Goal: Task Accomplishment & Management: Complete application form

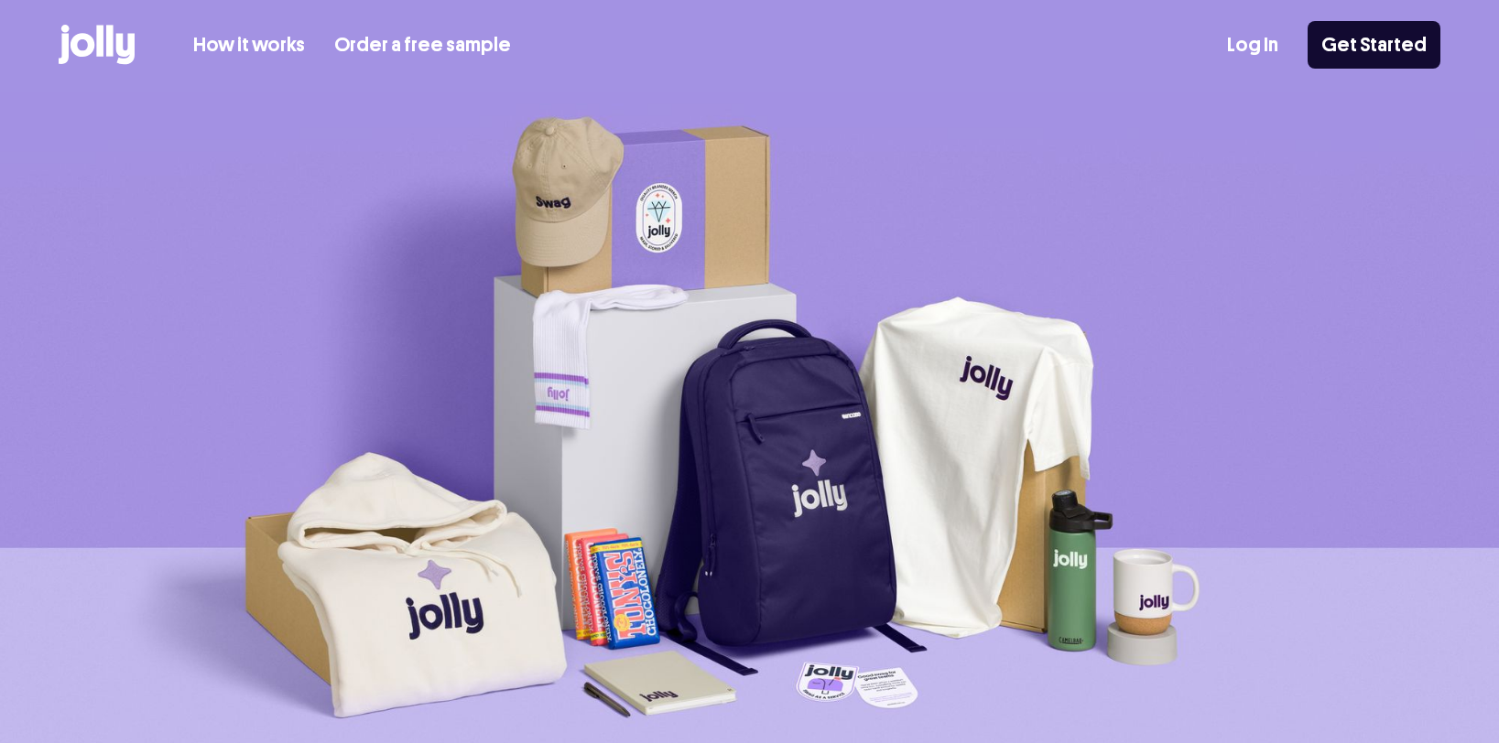
click at [230, 42] on link "How it works" at bounding box center [249, 45] width 112 height 30
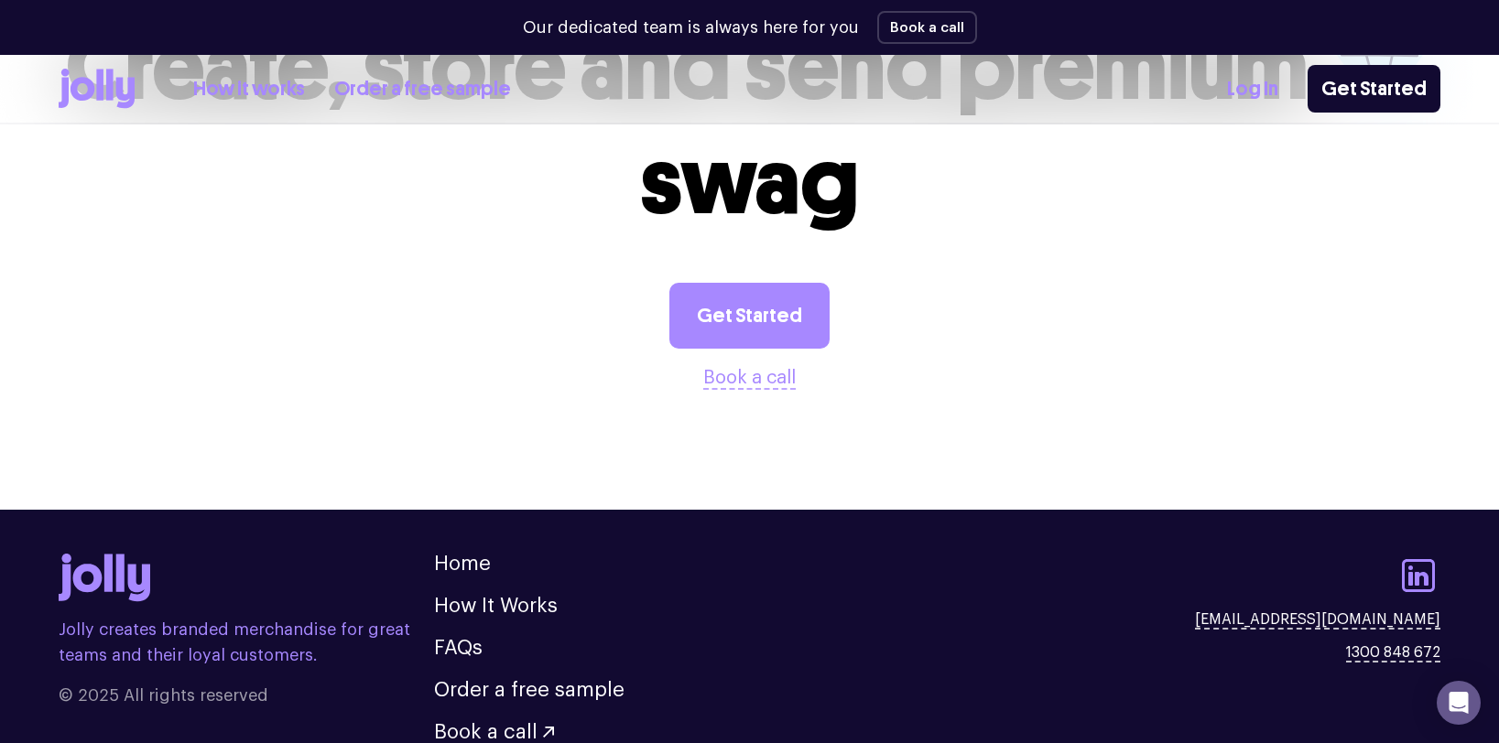
scroll to position [3703, 0]
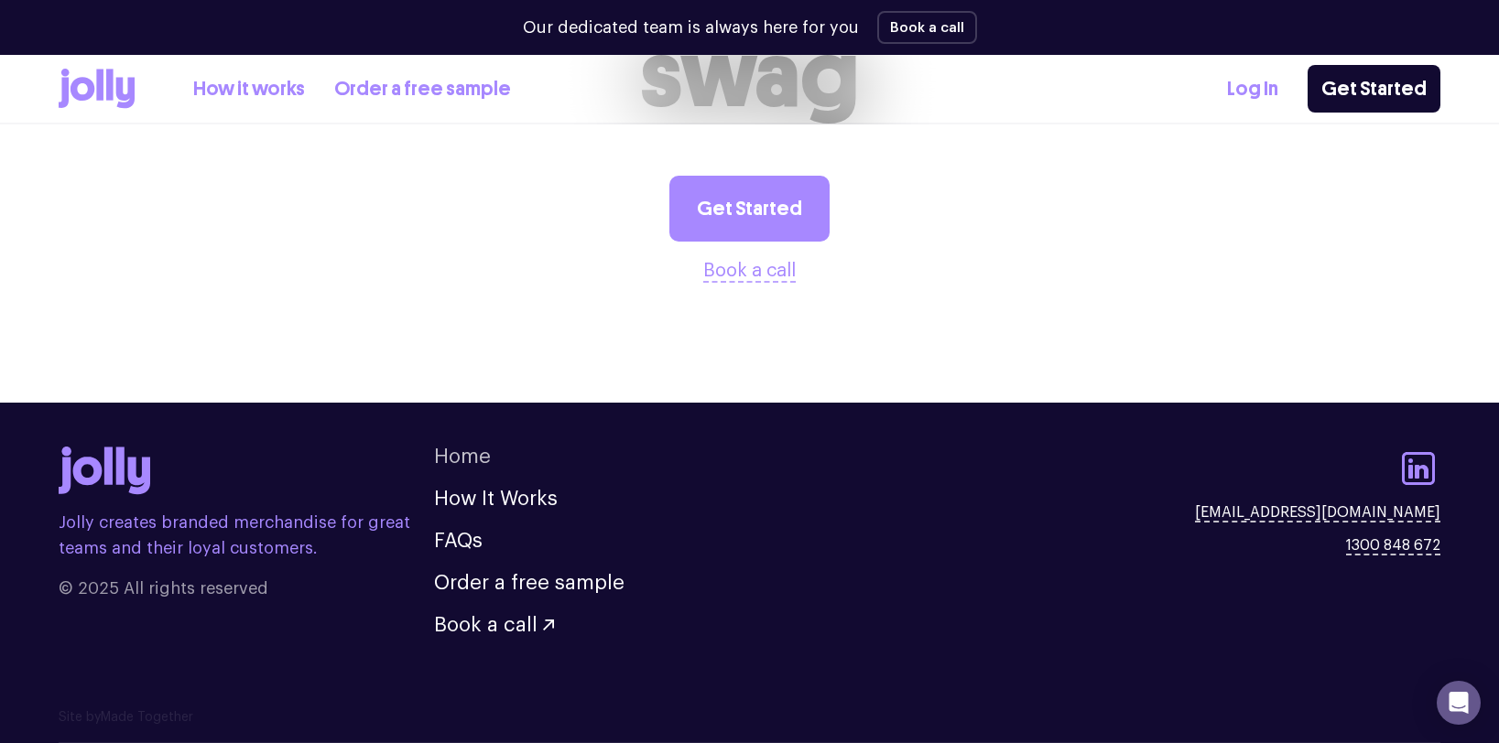
click at [450, 460] on link "Home" at bounding box center [462, 457] width 57 height 20
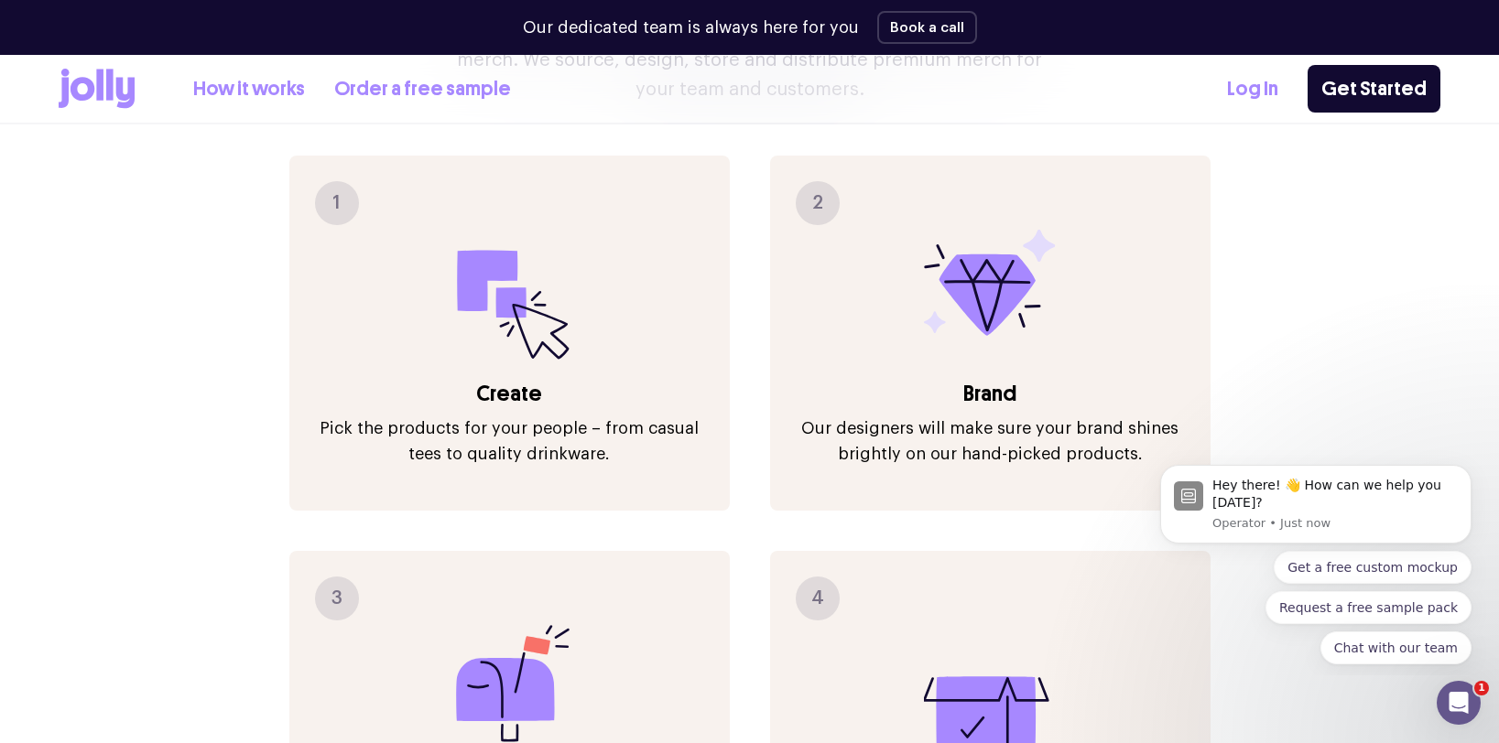
scroll to position [2078, 0]
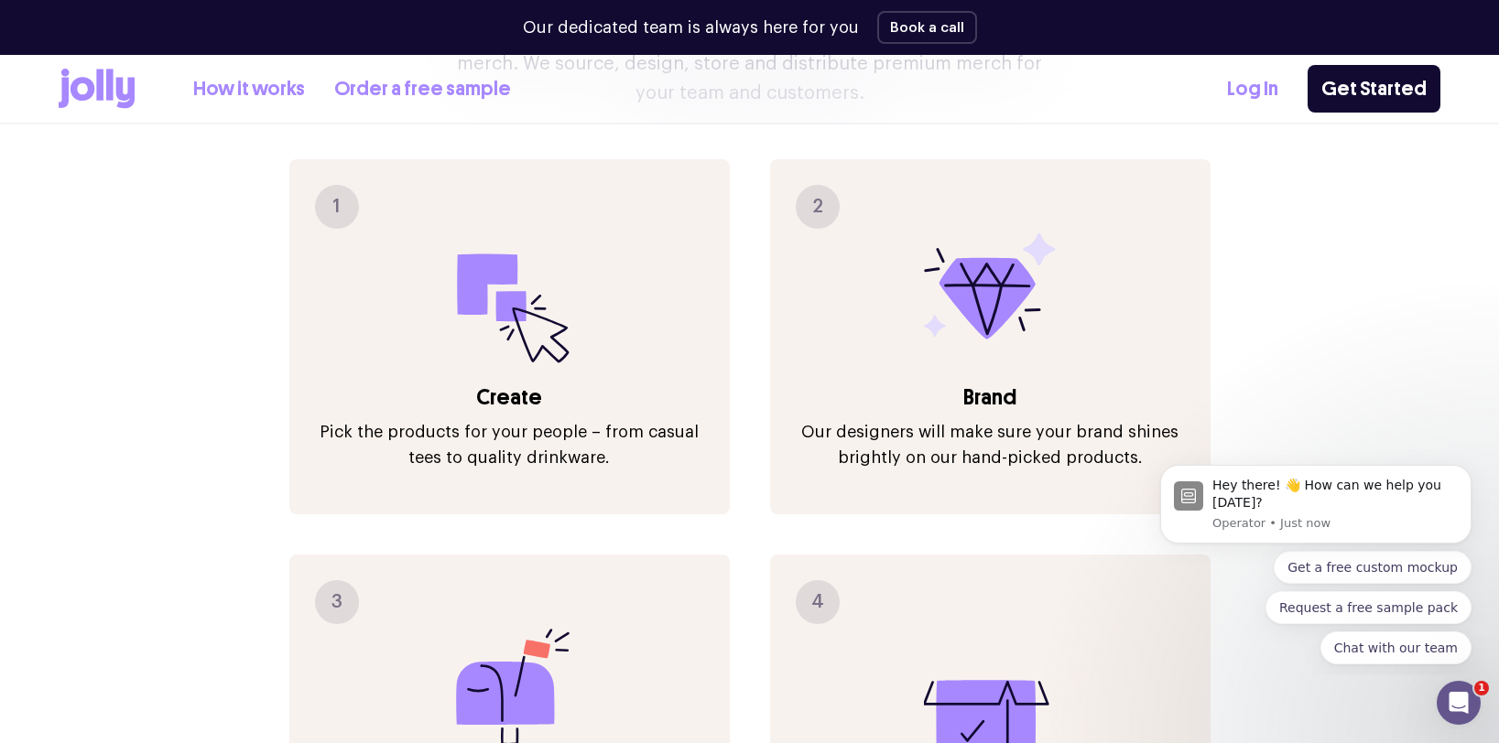
click at [261, 100] on link "How it works" at bounding box center [249, 89] width 112 height 30
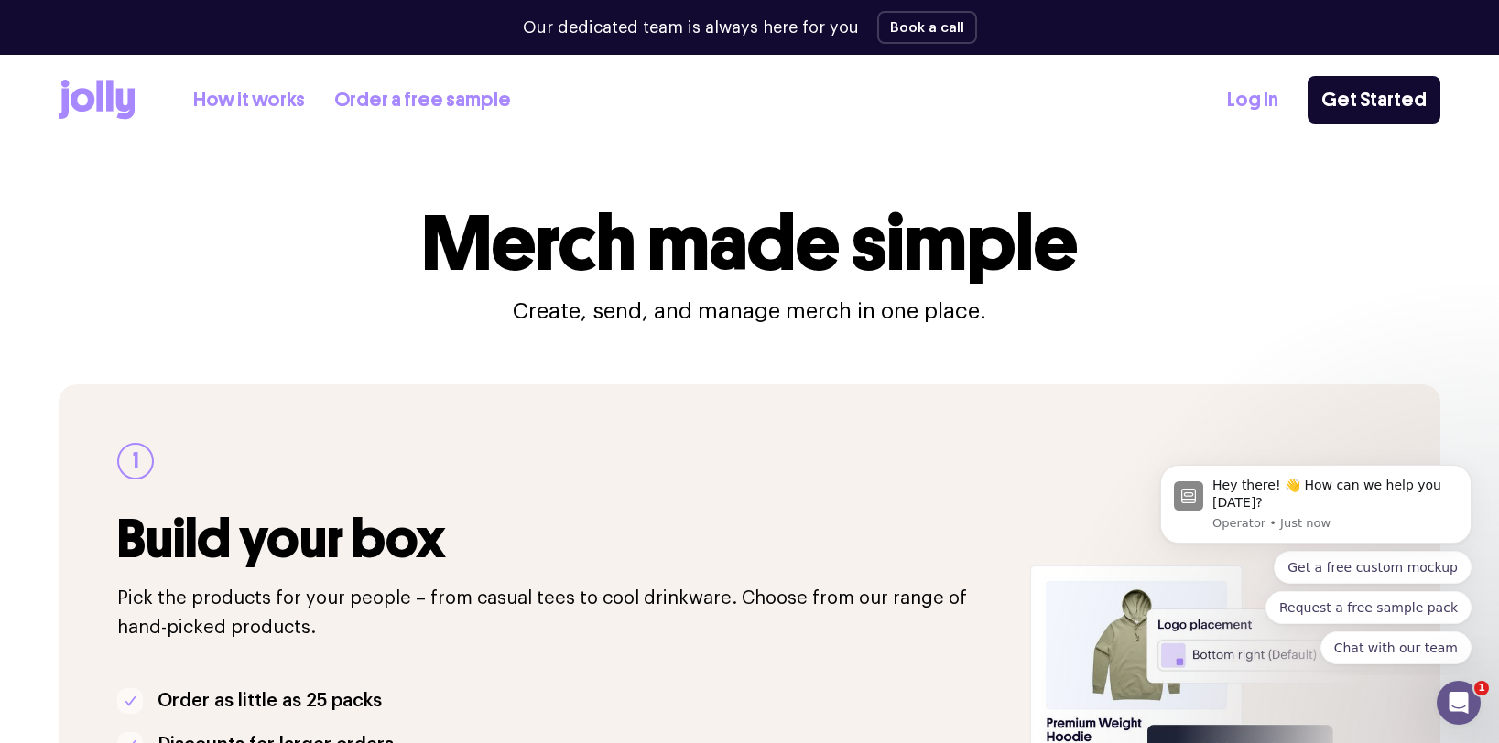
click at [115, 111] on icon at bounding box center [97, 100] width 76 height 40
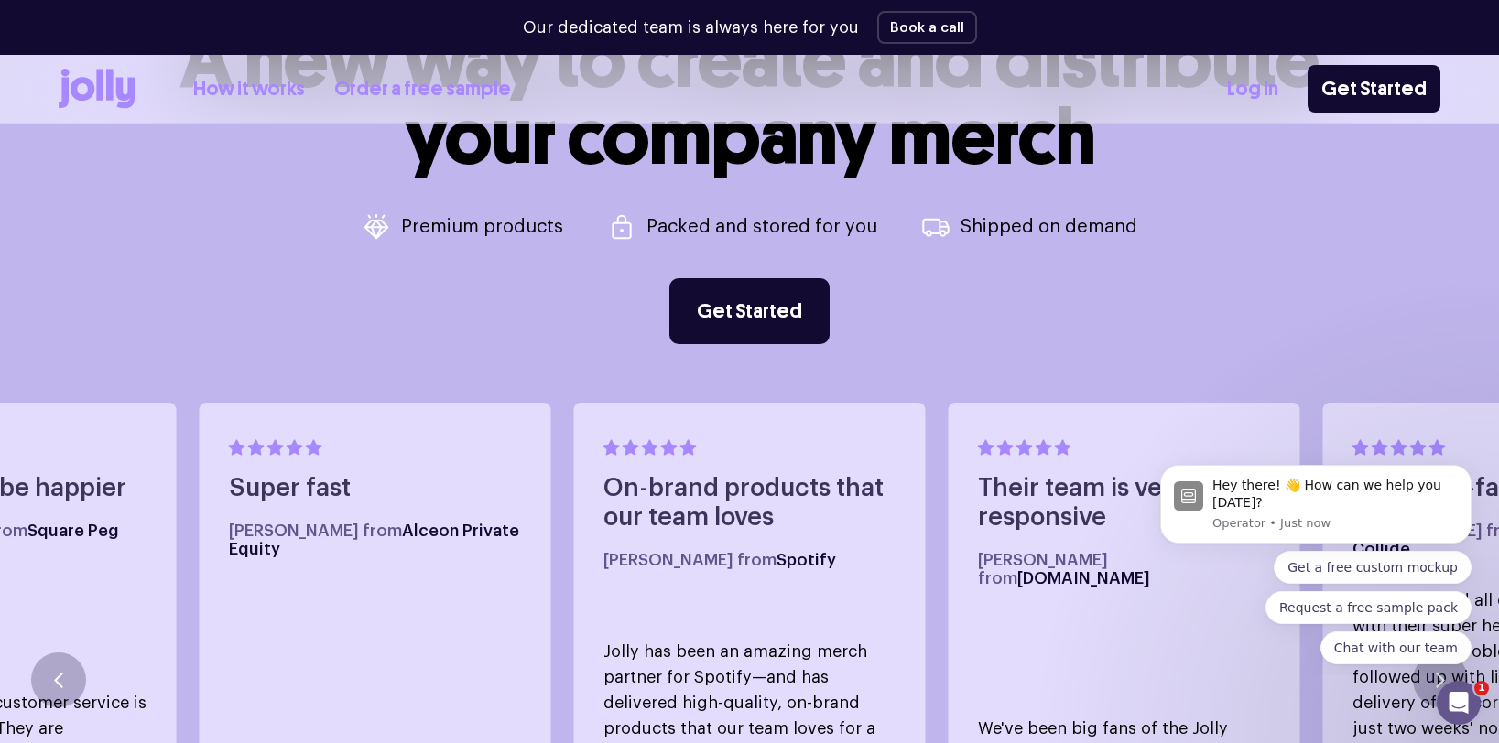
scroll to position [842, 0]
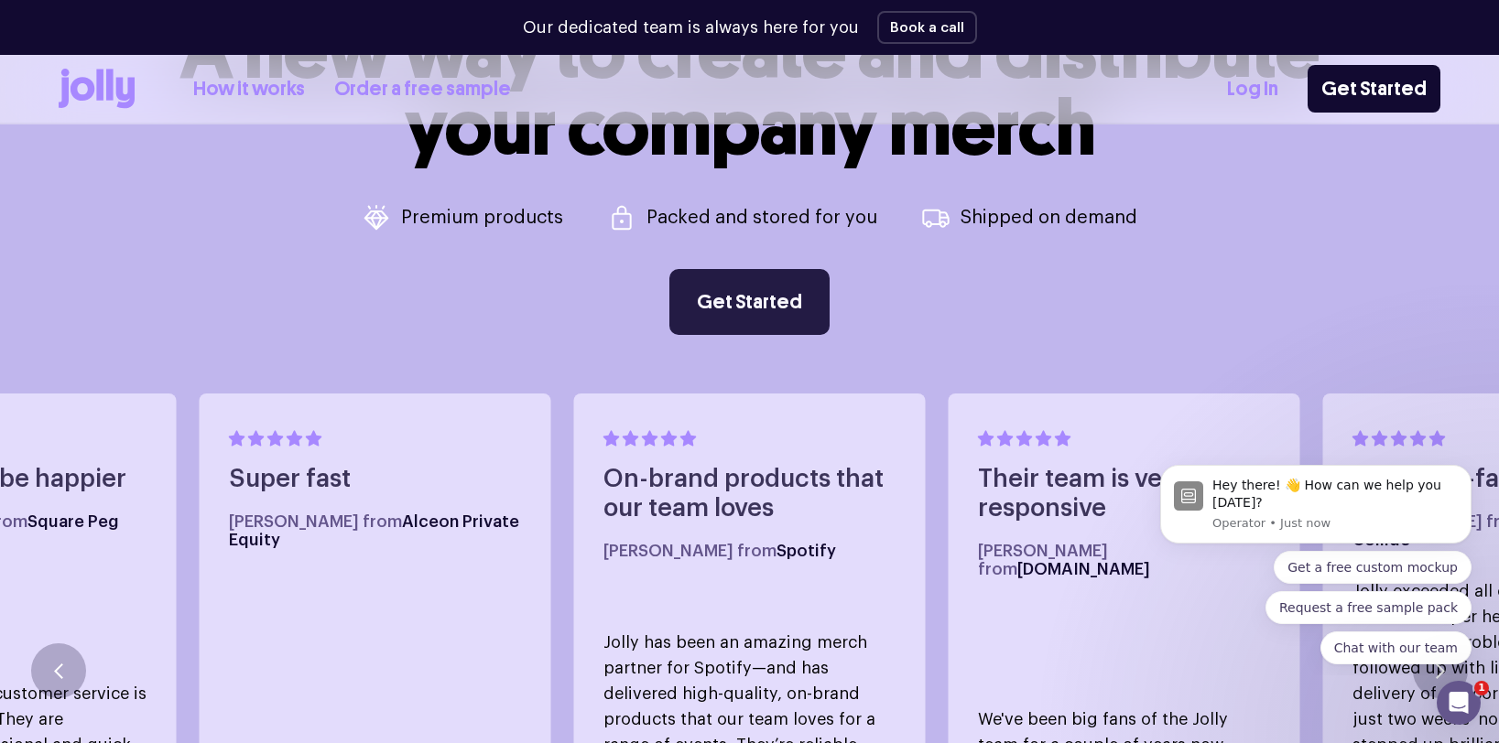
click at [790, 288] on link "Get Started" at bounding box center [749, 302] width 160 height 66
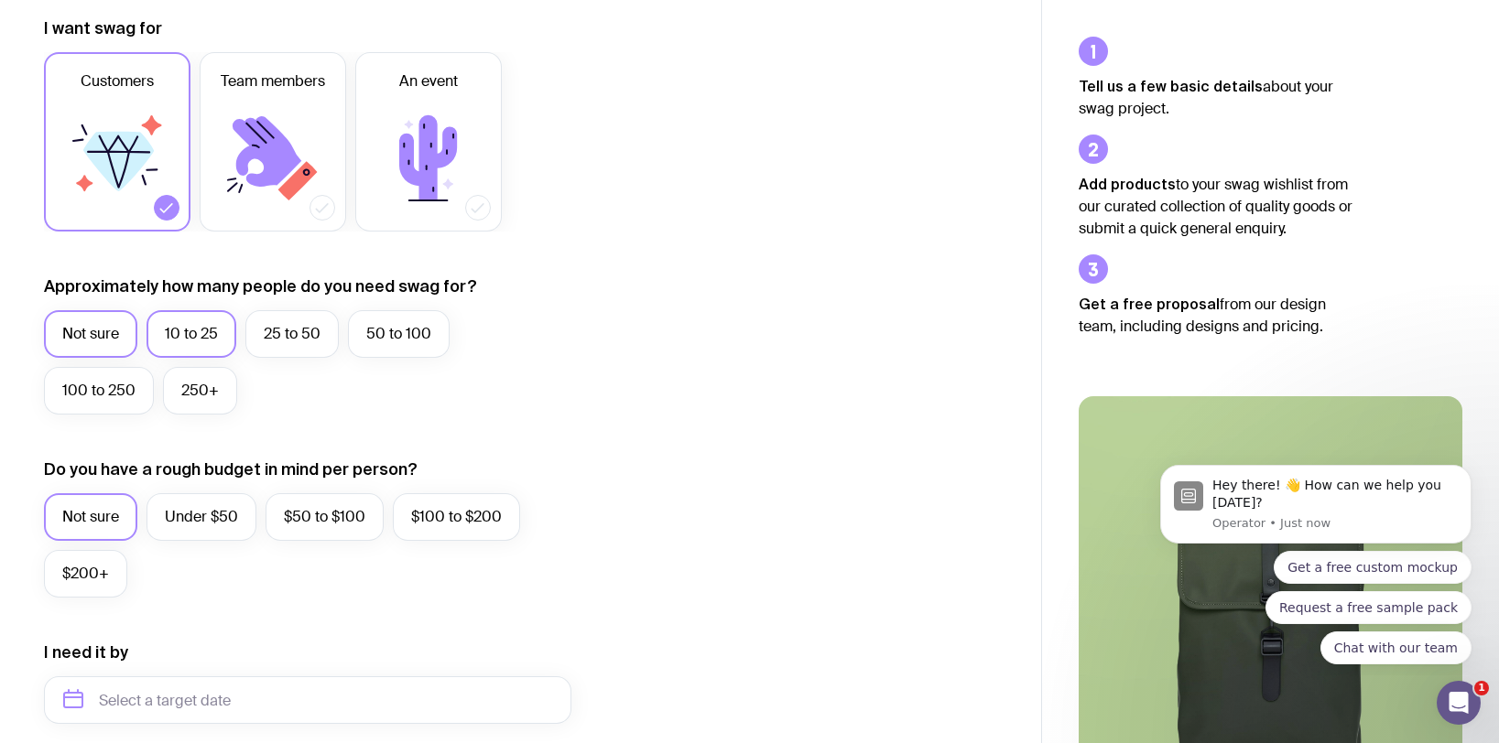
click at [157, 325] on label "10 to 25" at bounding box center [191, 334] width 90 height 48
click at [0, 0] on input "10 to 25" at bounding box center [0, 0] width 0 height 0
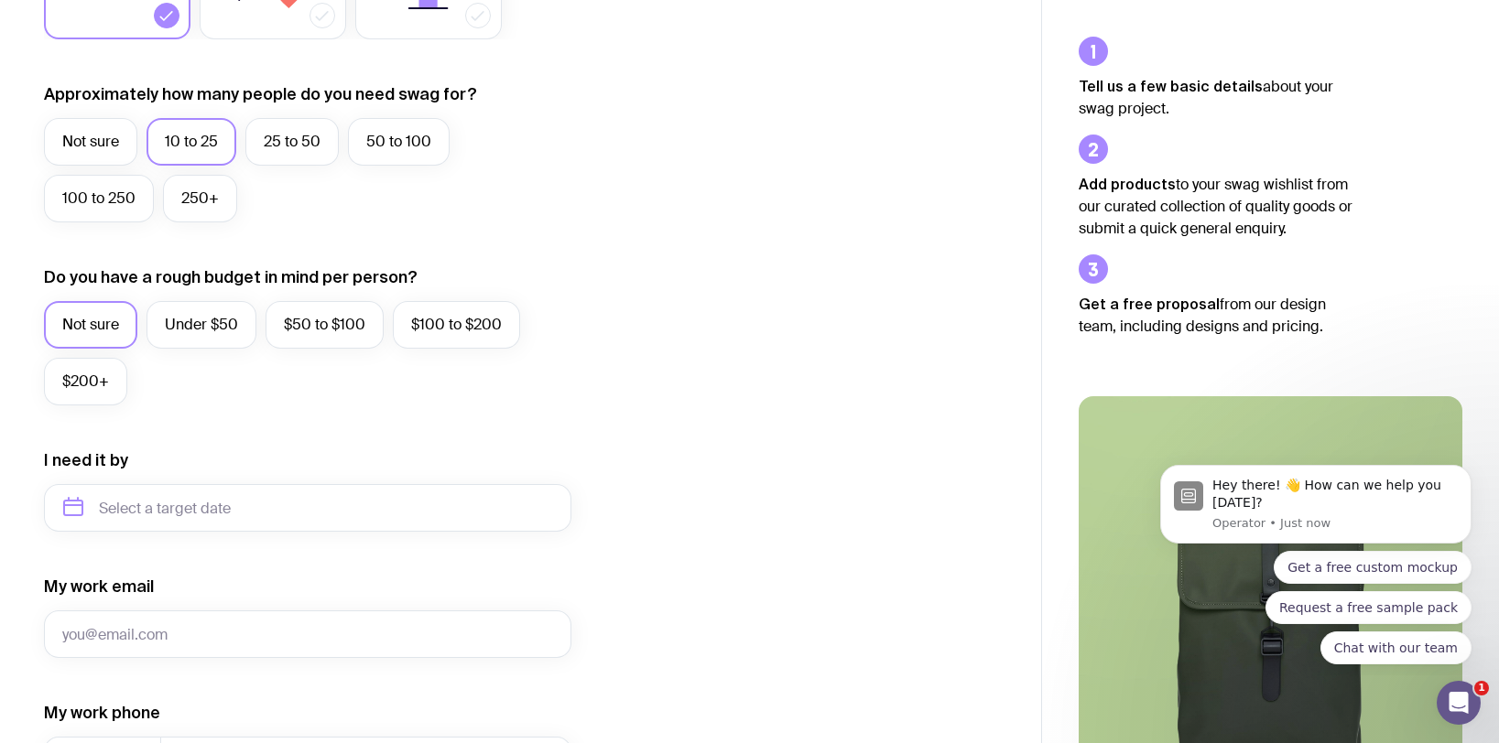
scroll to position [457, 0]
click at [170, 319] on label "Under $50" at bounding box center [201, 323] width 110 height 48
click at [0, 0] on input "Under $50" at bounding box center [0, 0] width 0 height 0
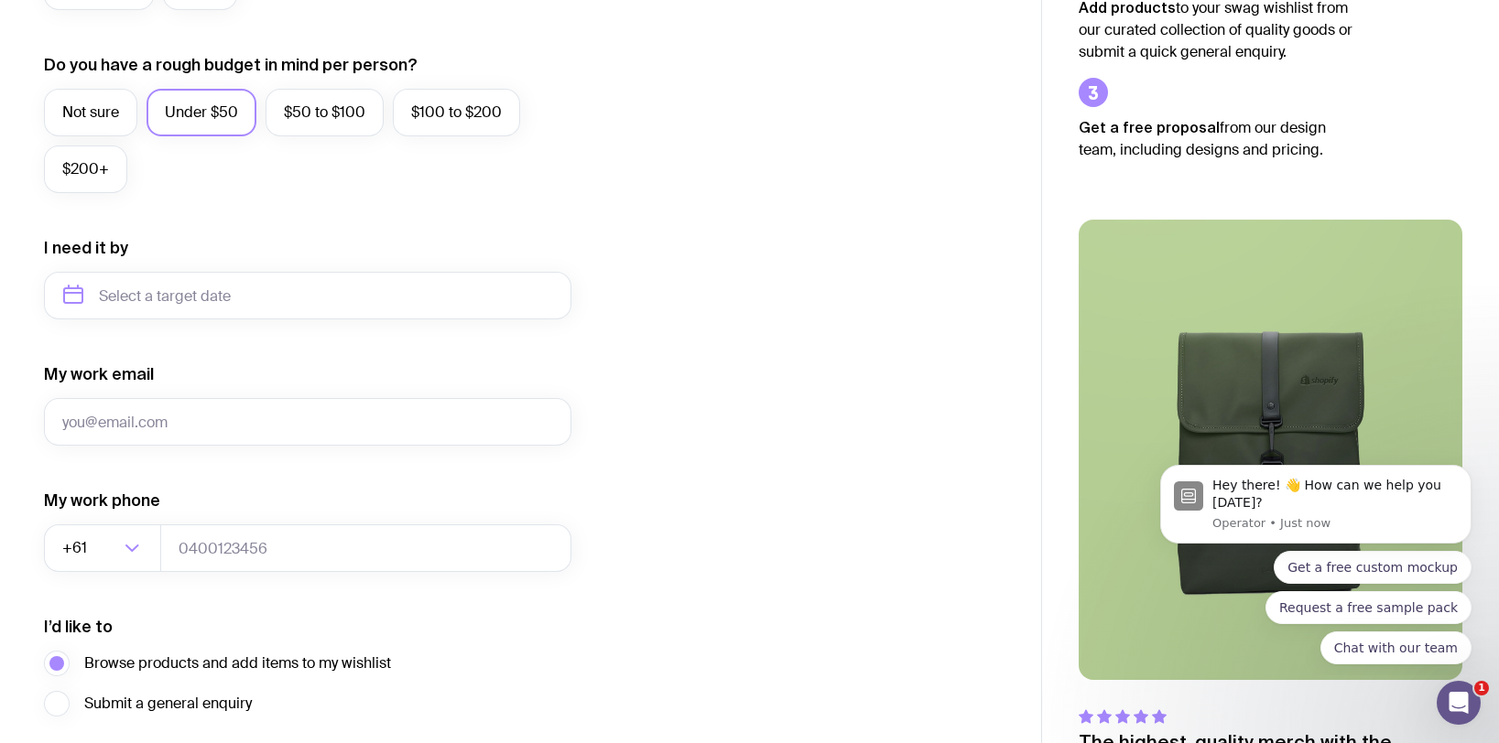
scroll to position [679, 0]
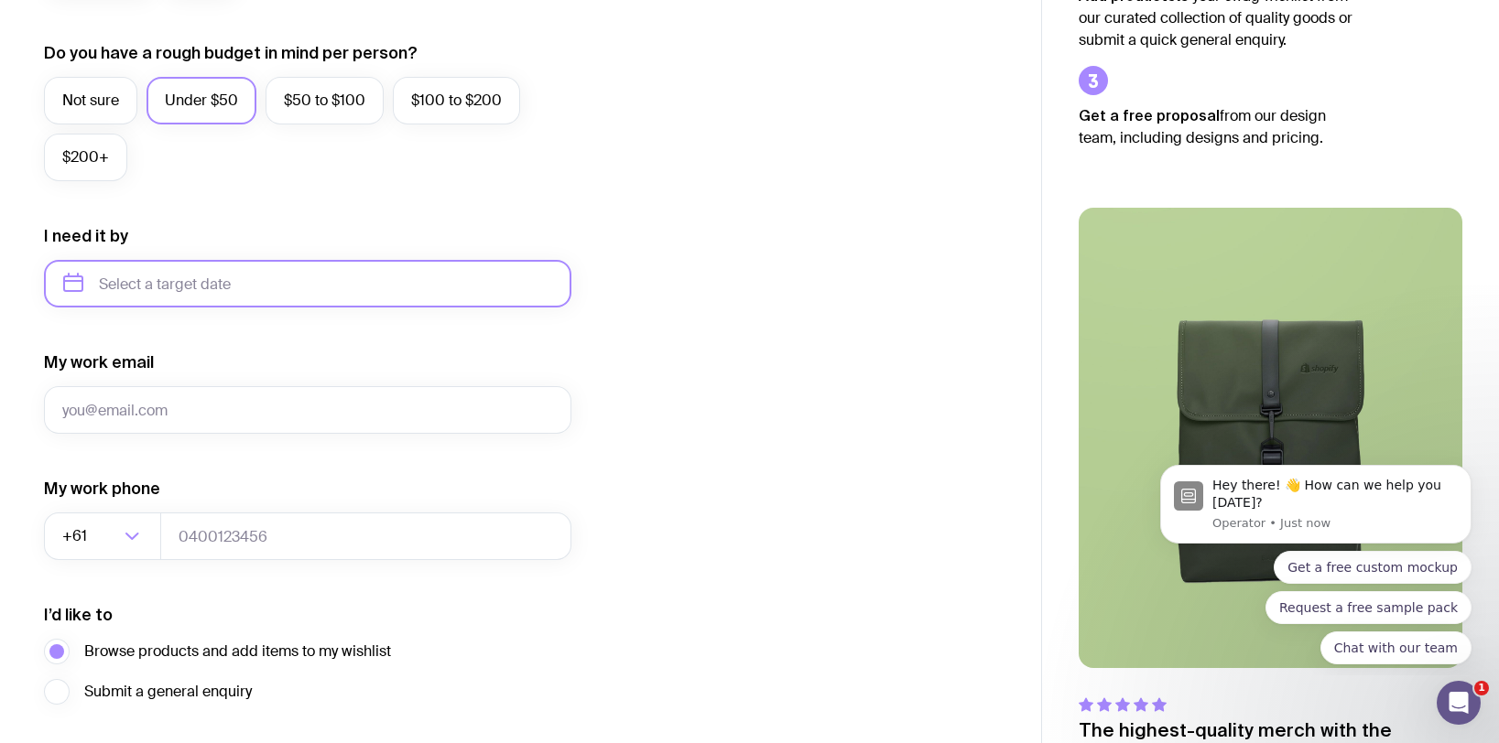
click at [177, 266] on input "text" at bounding box center [307, 284] width 527 height 48
click at [110, 508] on button "Oct" at bounding box center [86, 509] width 67 height 37
type input "[DATE]"
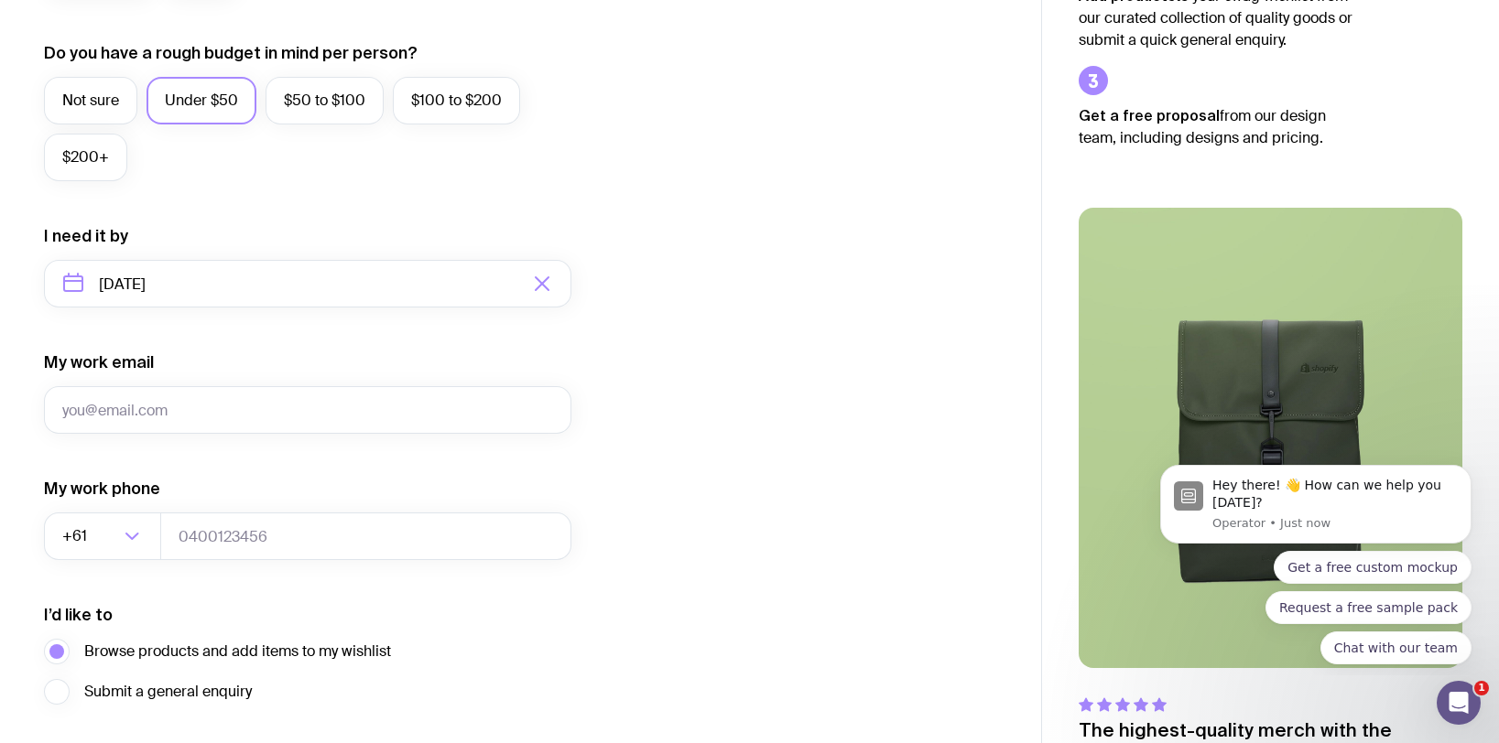
scroll to position [813, 0]
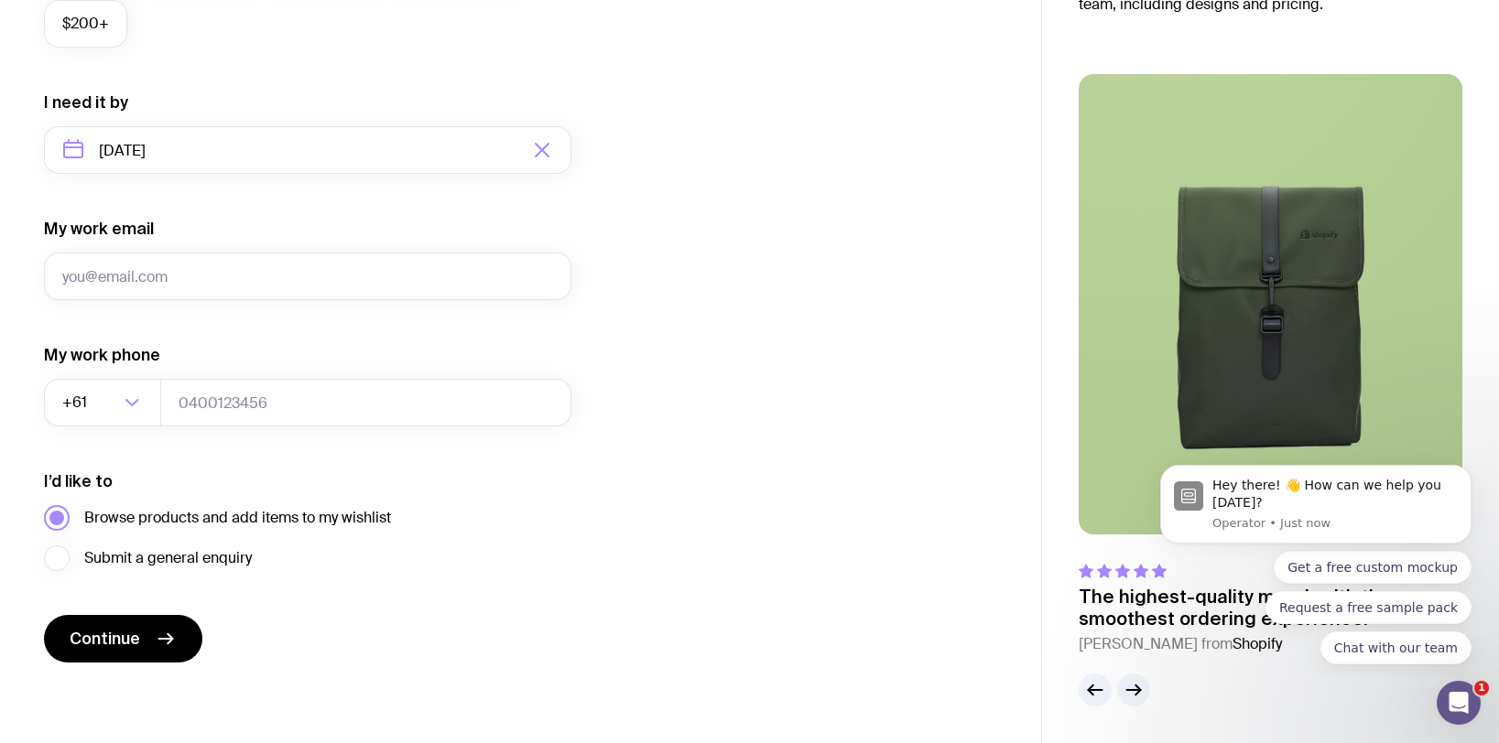
click at [255, 515] on span "Browse products and add items to my wishlist" at bounding box center [237, 518] width 307 height 22
click at [0, 0] on input "Browse products and add items to my wishlist" at bounding box center [0, 0] width 0 height 0
click at [142, 651] on button "Continue" at bounding box center [123, 639] width 158 height 48
click at [1129, 687] on icon "button" at bounding box center [1134, 690] width 22 height 22
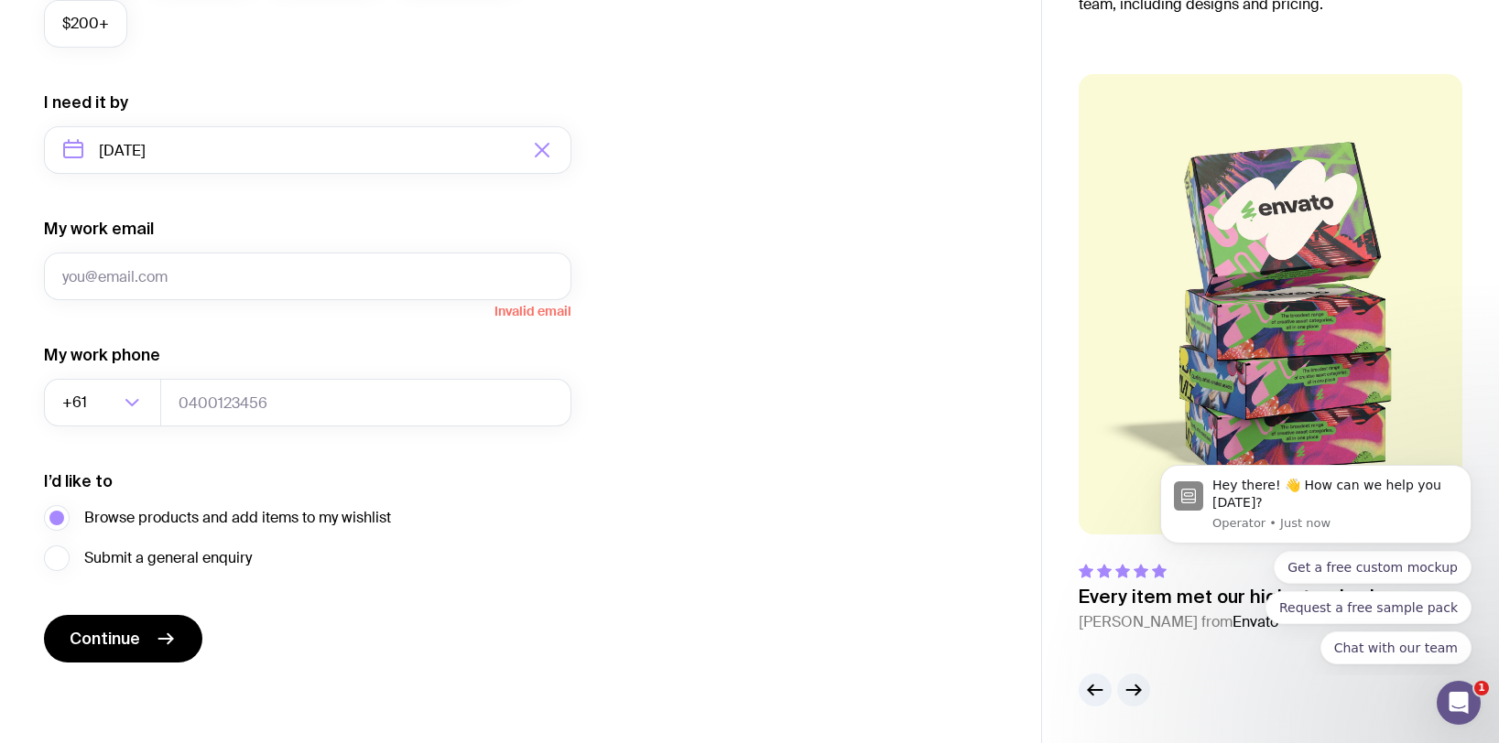
click at [1133, 701] on button "button" at bounding box center [1133, 690] width 33 height 33
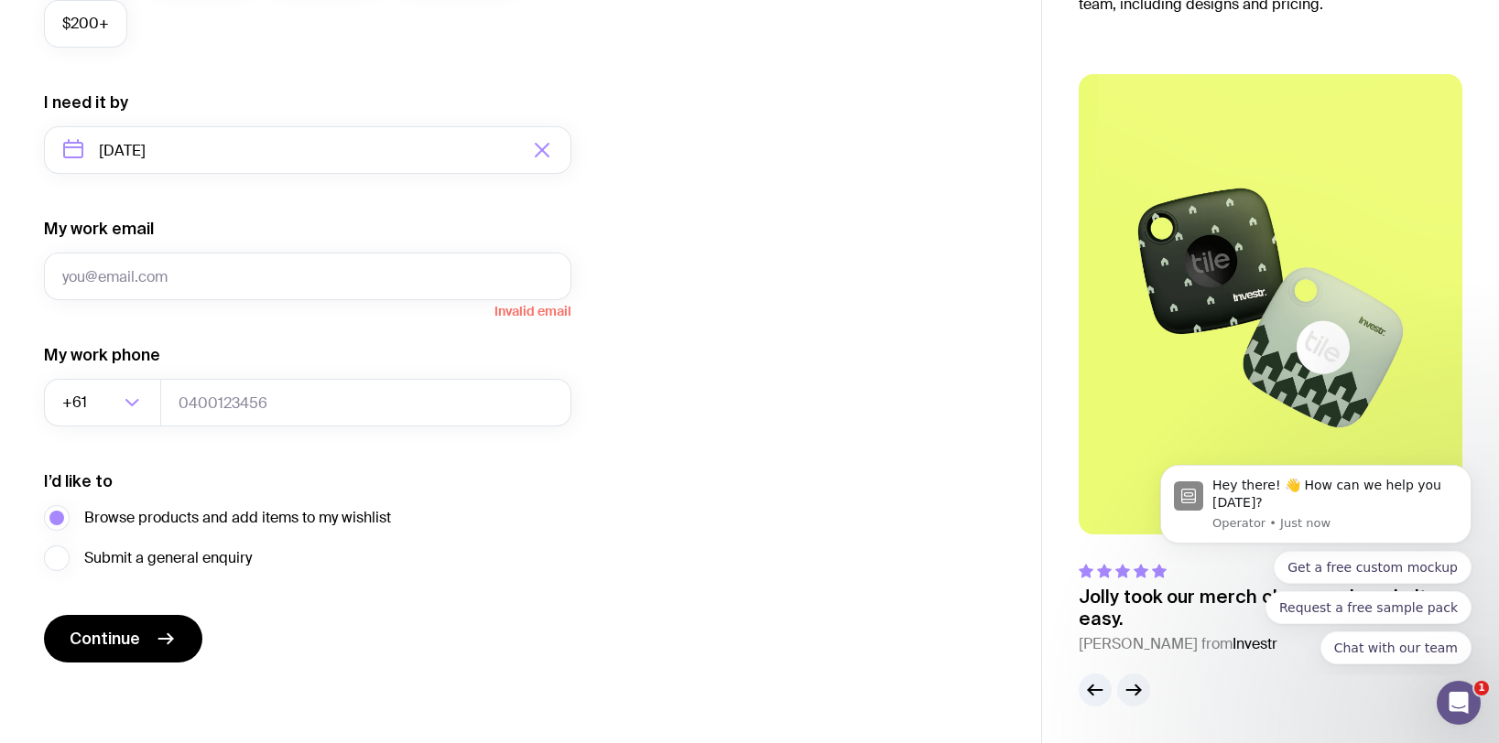
click at [1133, 700] on icon "button" at bounding box center [1134, 690] width 22 height 22
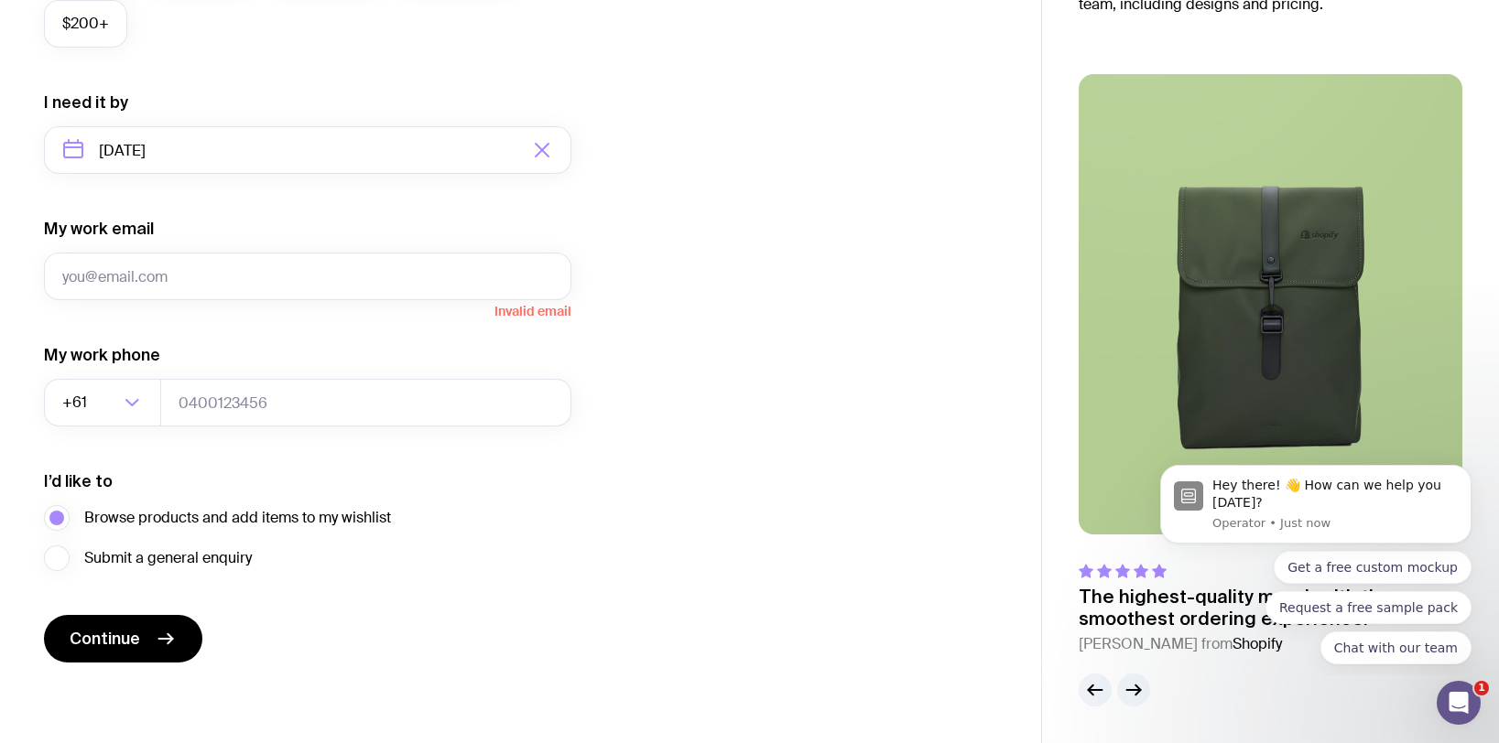
click at [1133, 700] on icon "button" at bounding box center [1134, 690] width 22 height 22
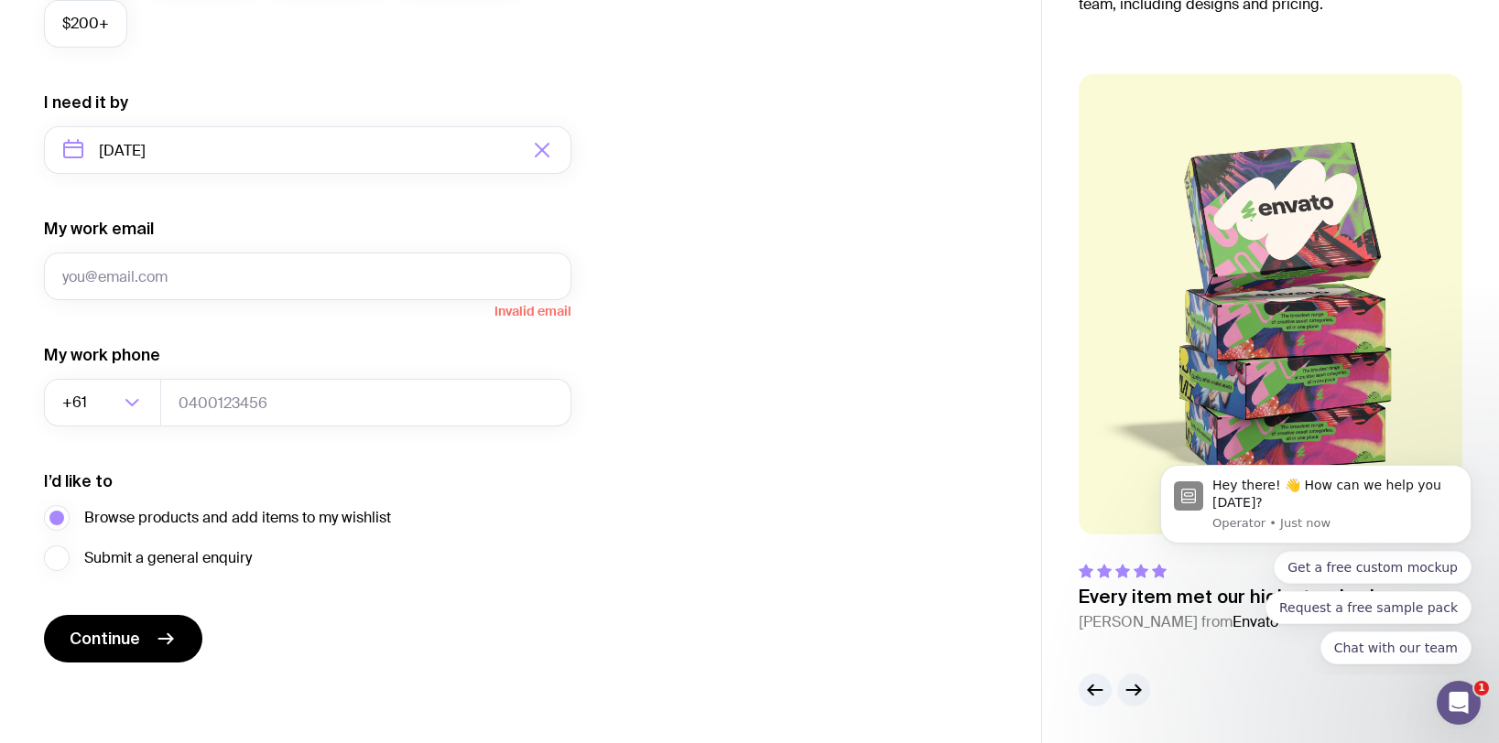
click at [1133, 700] on icon "button" at bounding box center [1134, 690] width 22 height 22
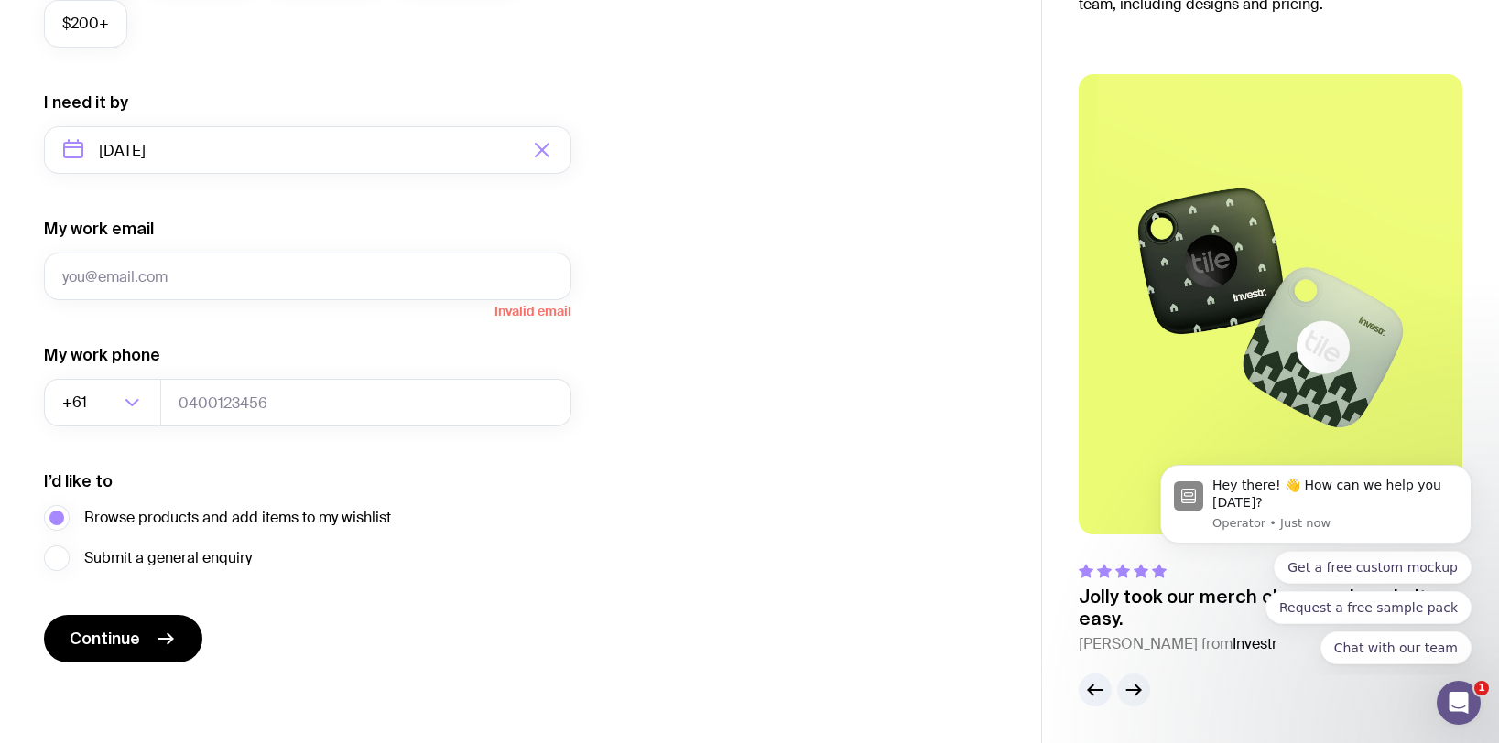
click at [1133, 700] on icon "button" at bounding box center [1134, 690] width 22 height 22
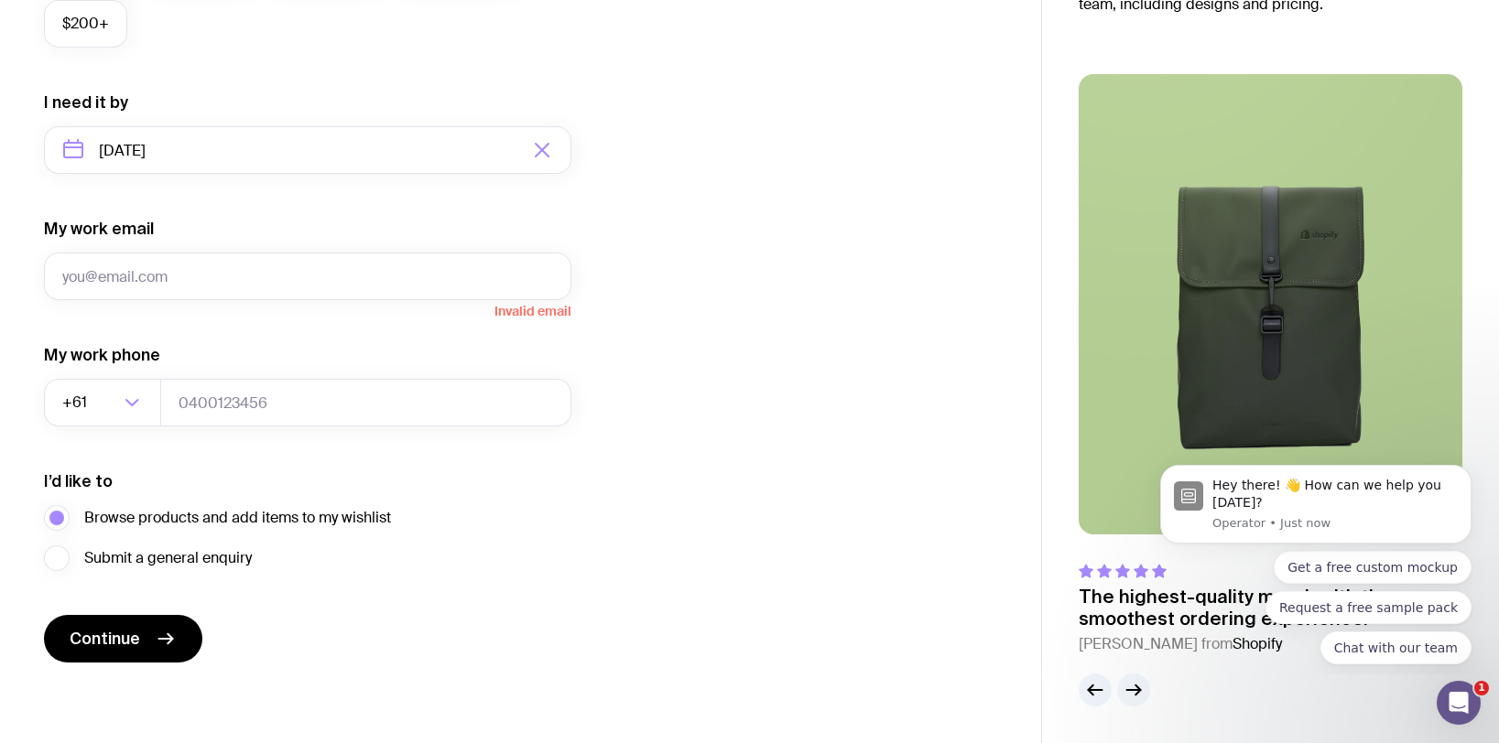
click at [1133, 700] on icon "button" at bounding box center [1134, 690] width 22 height 22
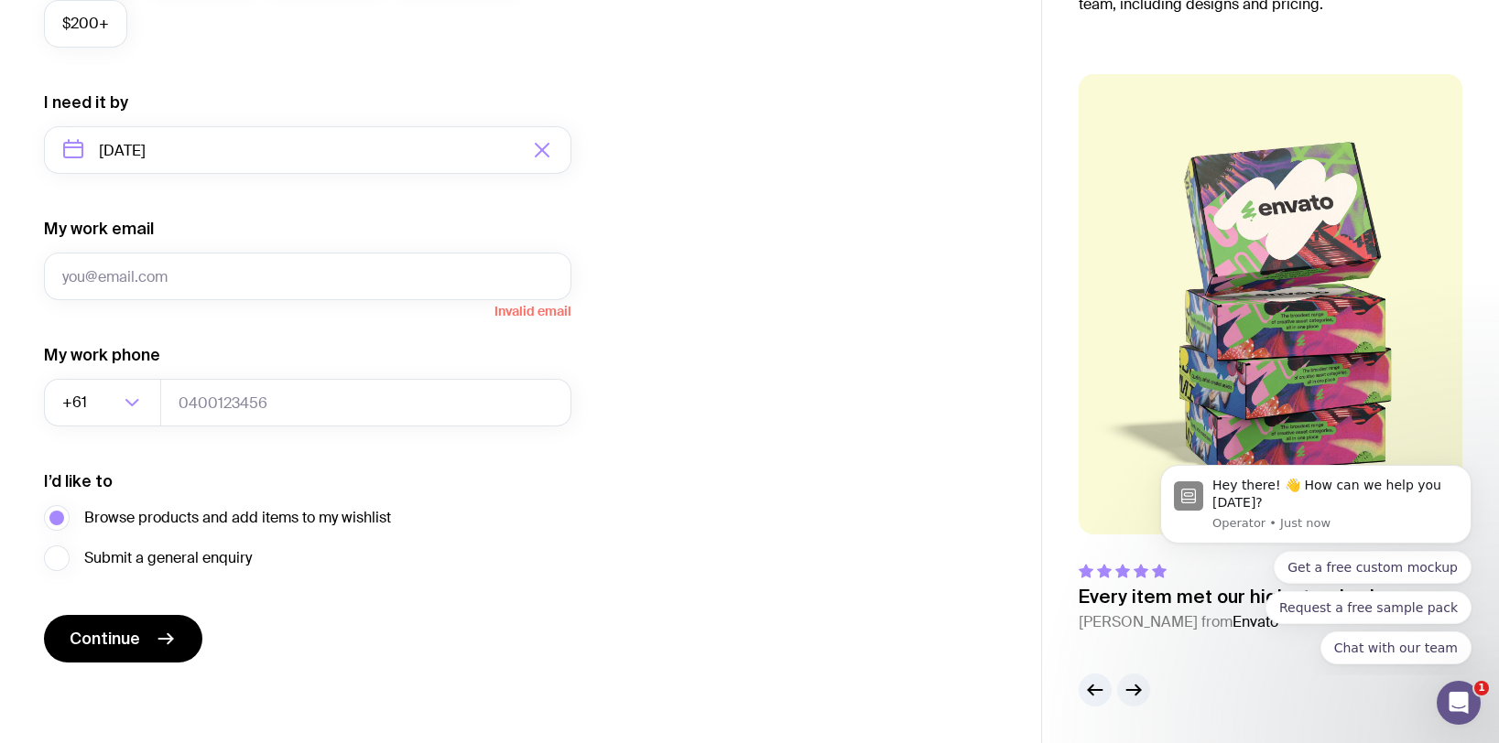
click at [1133, 700] on icon "button" at bounding box center [1134, 690] width 22 height 22
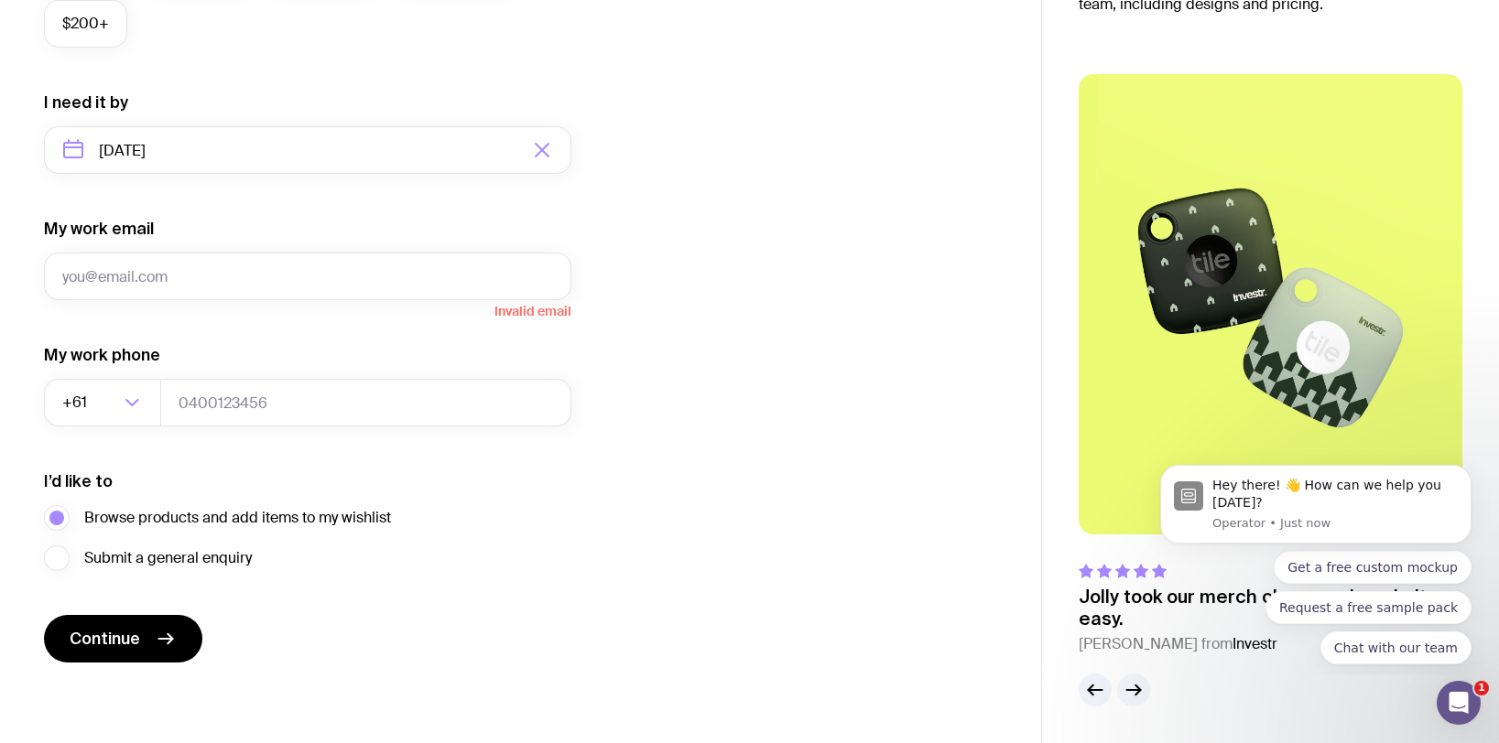
click at [1133, 700] on icon "button" at bounding box center [1134, 690] width 22 height 22
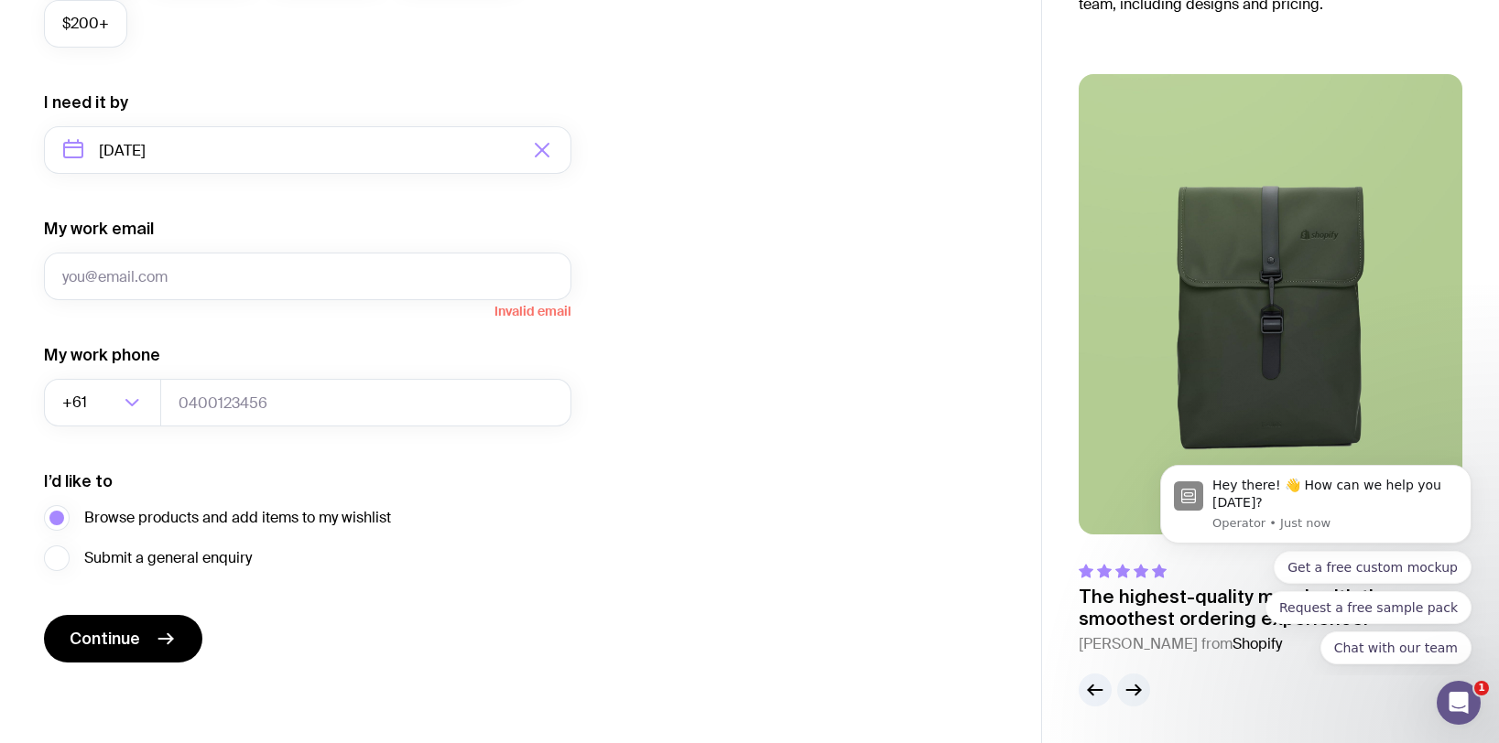
click at [1133, 700] on icon "button" at bounding box center [1134, 690] width 22 height 22
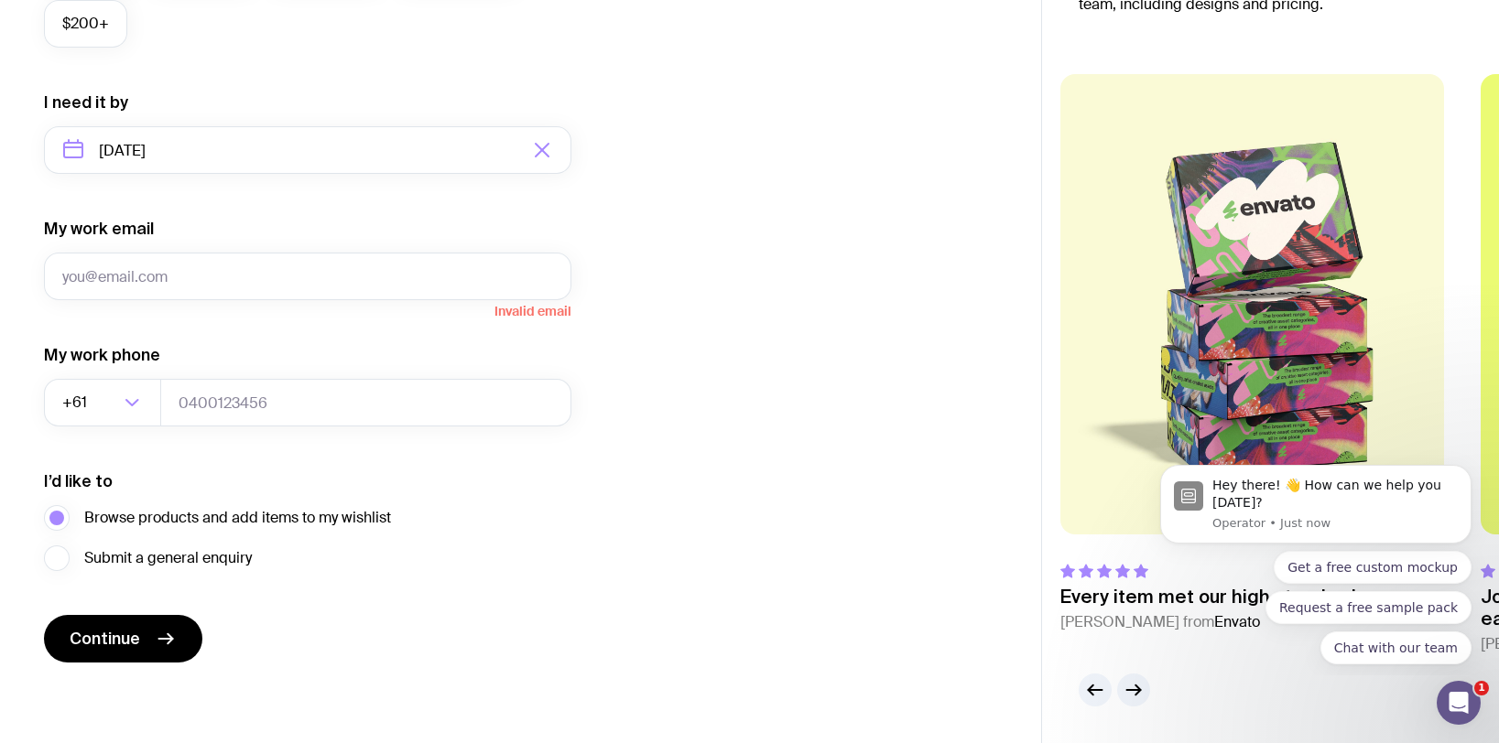
scroll to position [0, 0]
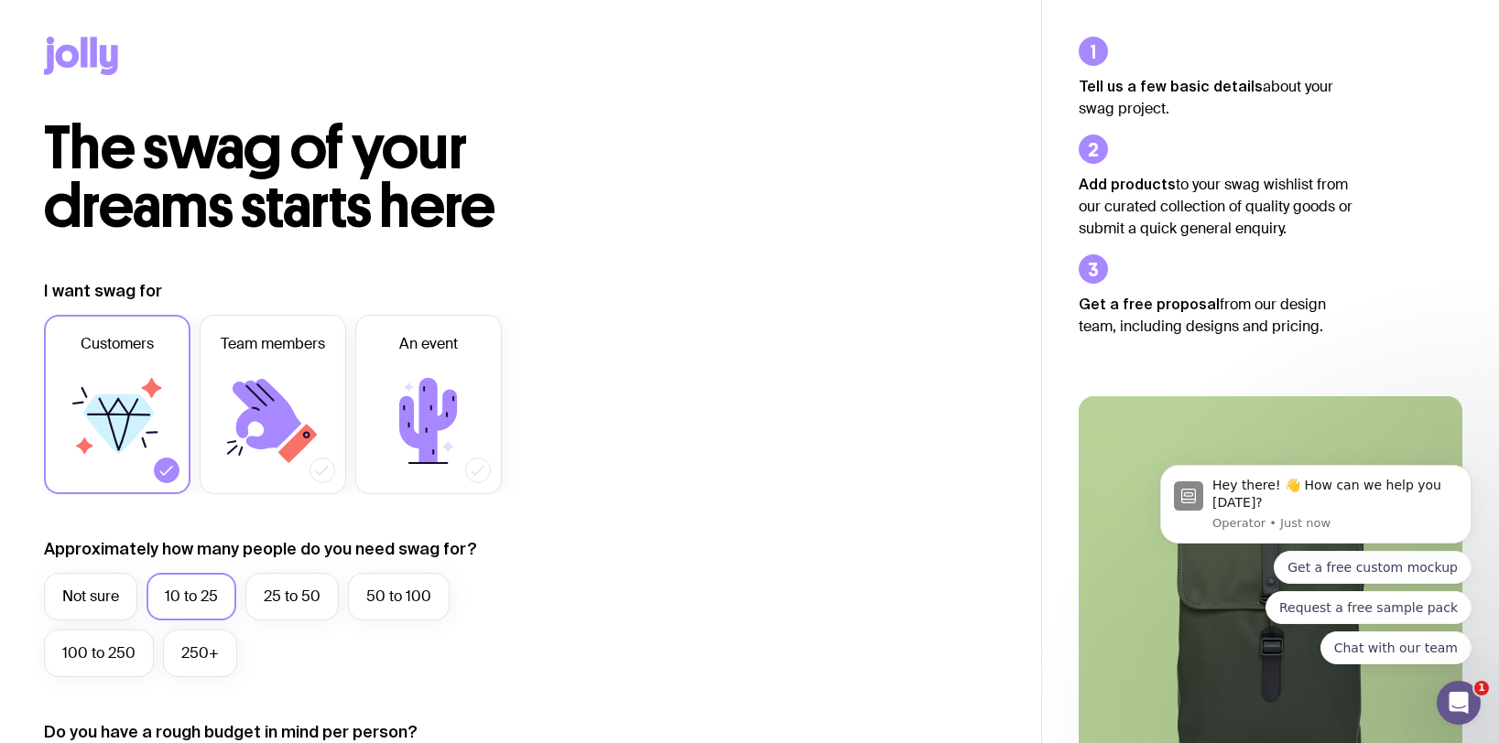
click at [62, 62] on icon at bounding box center [68, 56] width 24 height 23
